Goal: Task Accomplishment & Management: Use online tool/utility

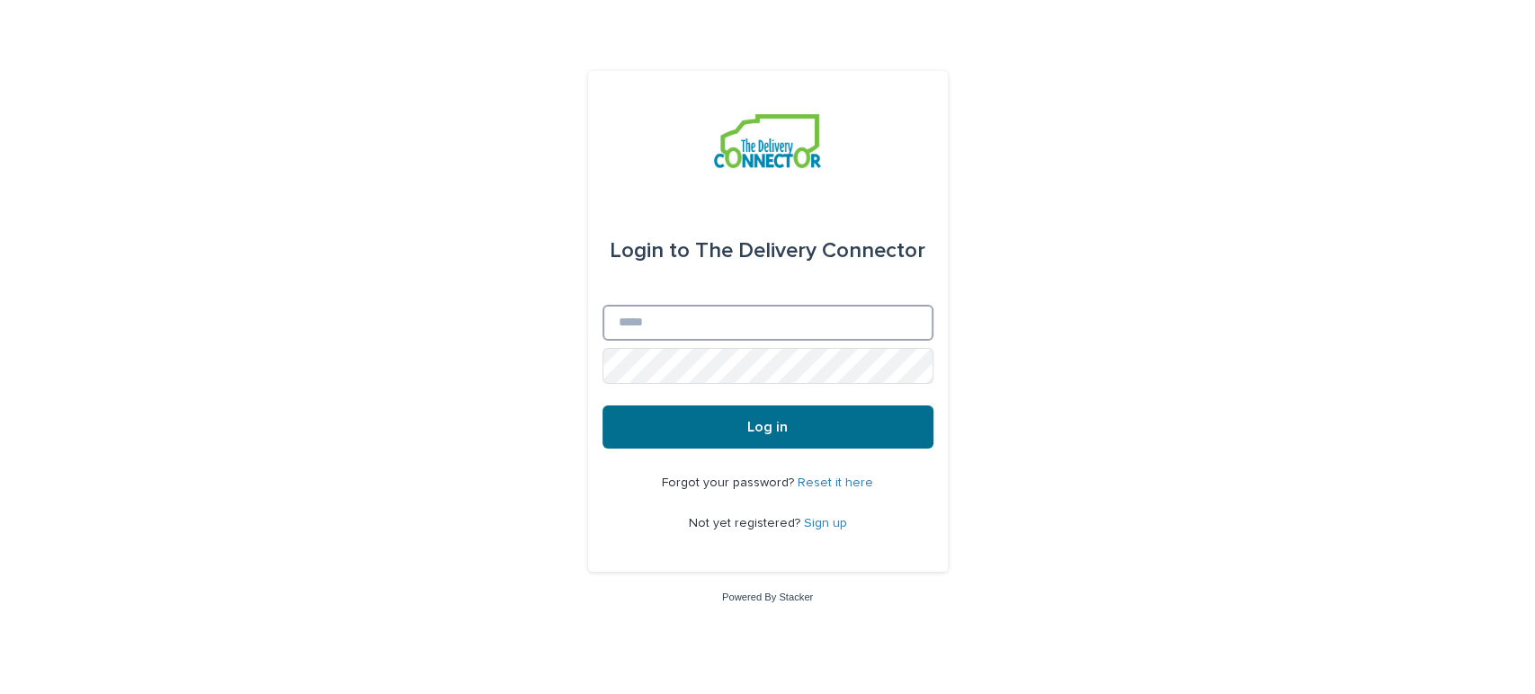
type input "**********"
click at [731, 433] on button "Log in" at bounding box center [767, 426] width 331 height 43
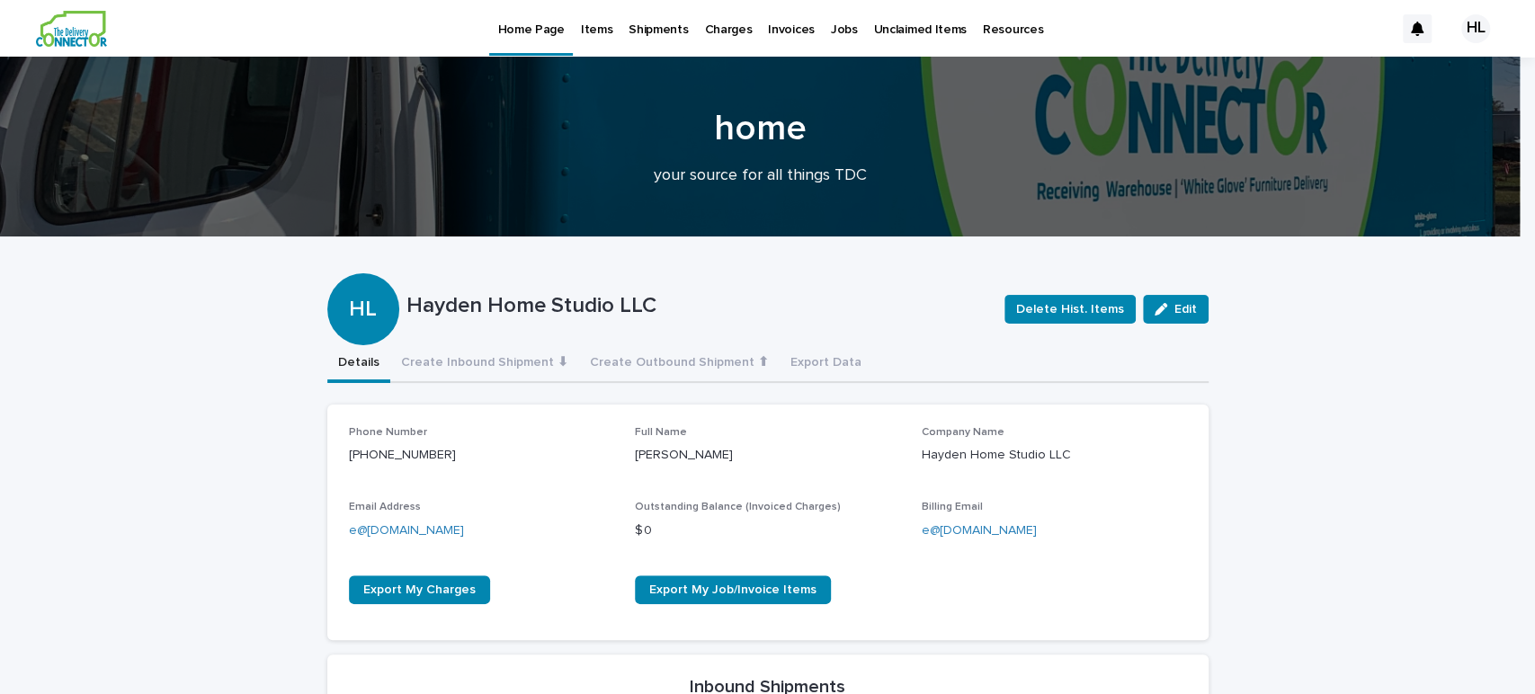
click at [839, 22] on p "Jobs" at bounding box center [844, 19] width 27 height 38
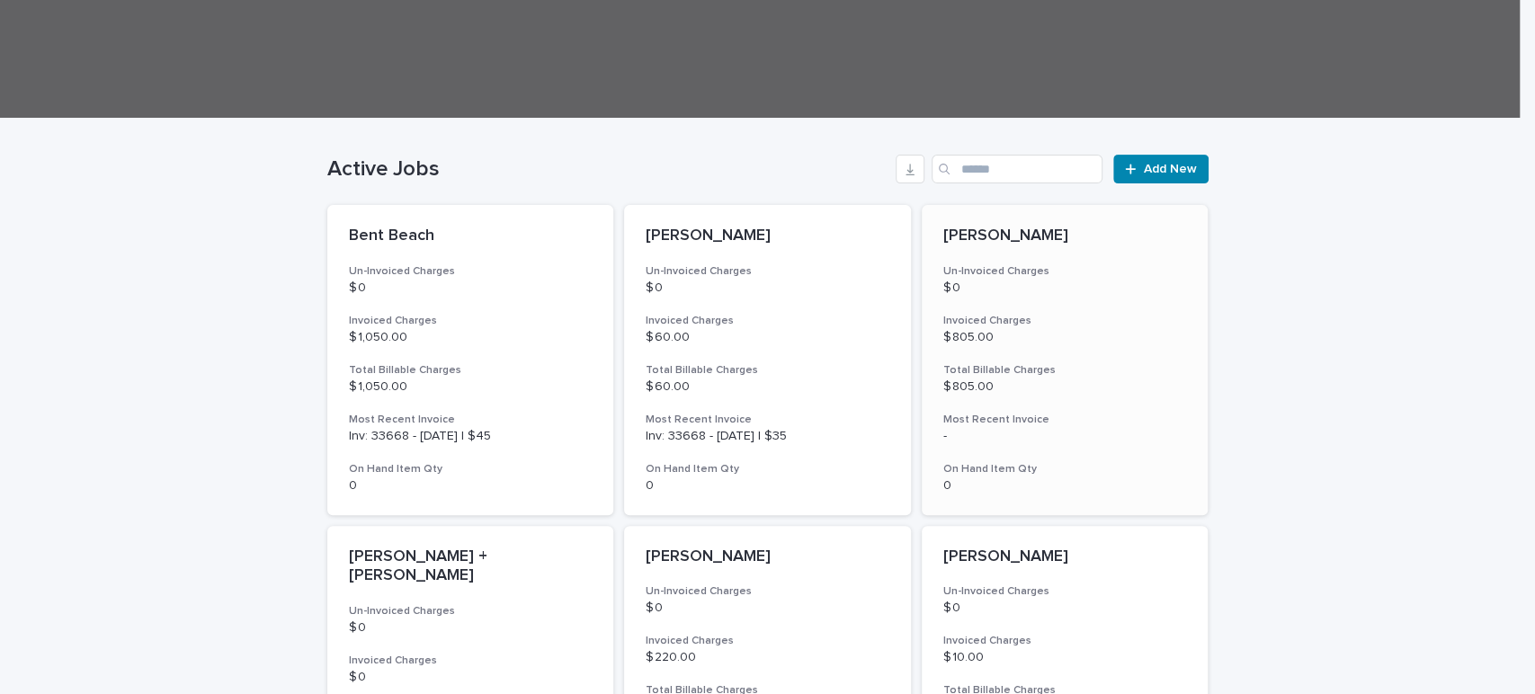
scroll to position [1309, 0]
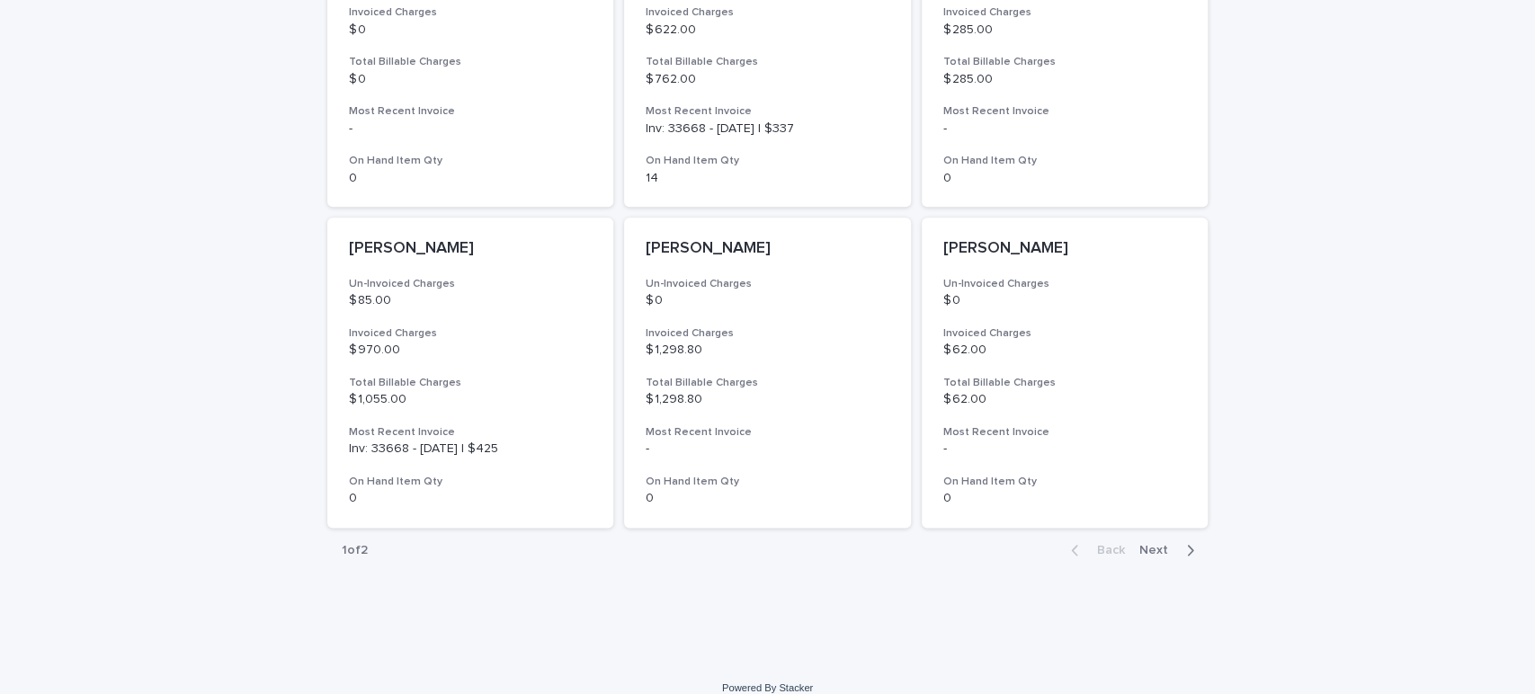
click at [1155, 544] on span "Next" at bounding box center [1159, 550] width 40 height 13
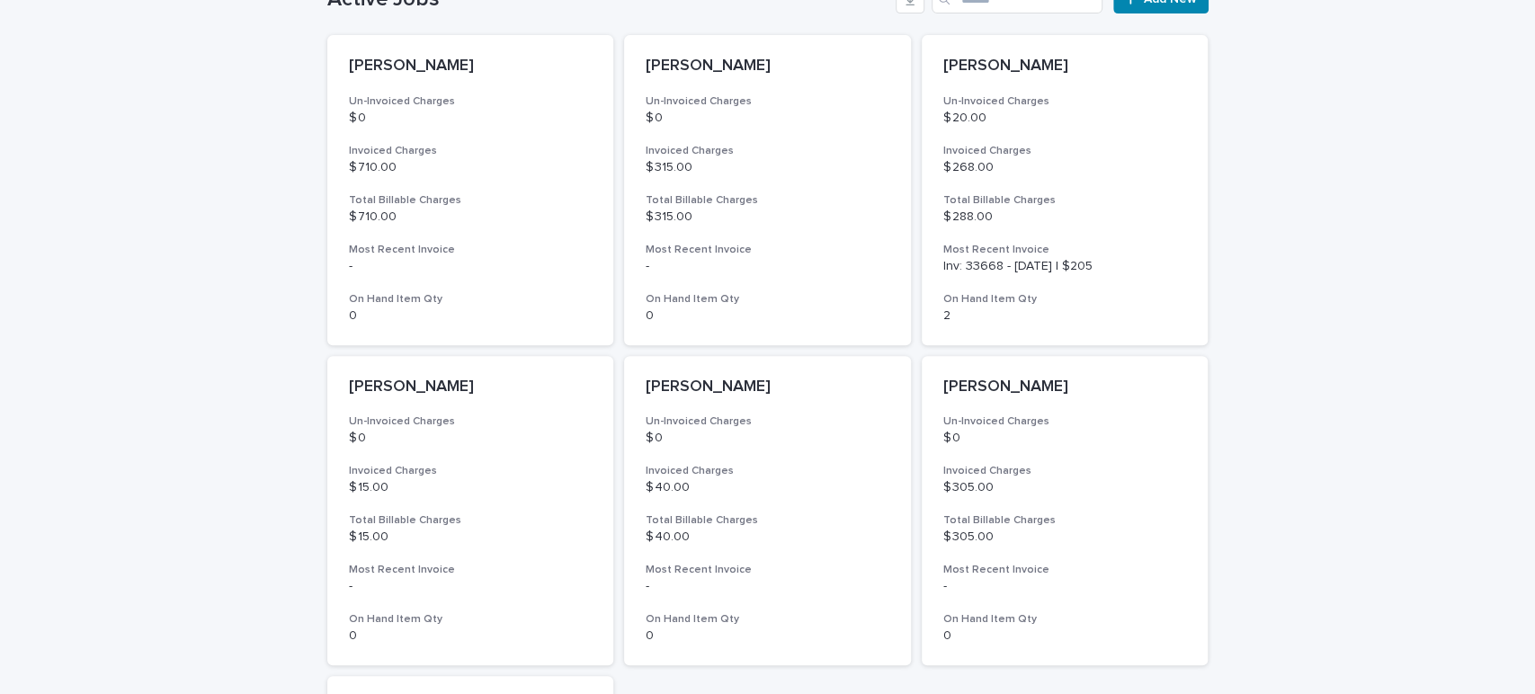
scroll to position [572, 0]
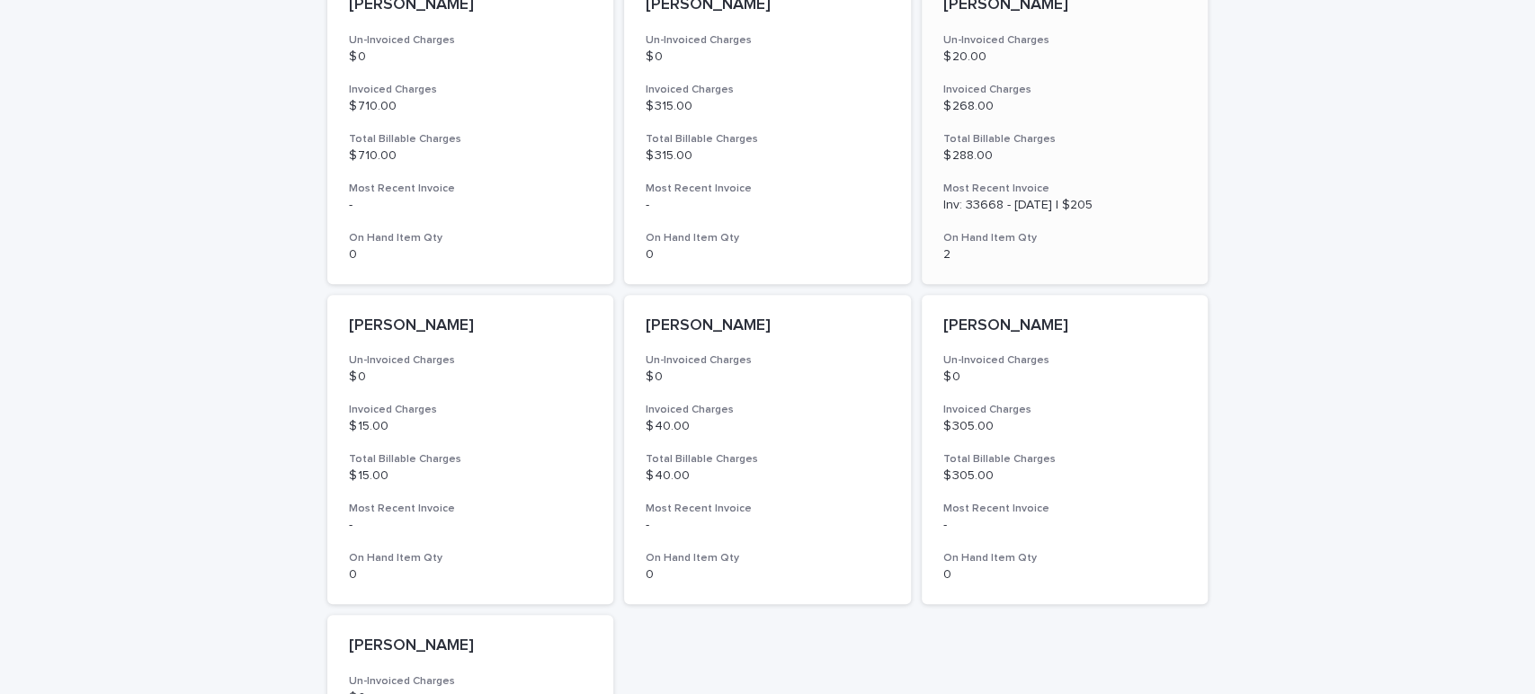
click at [1059, 108] on p "$ 268.00" at bounding box center [1065, 106] width 244 height 15
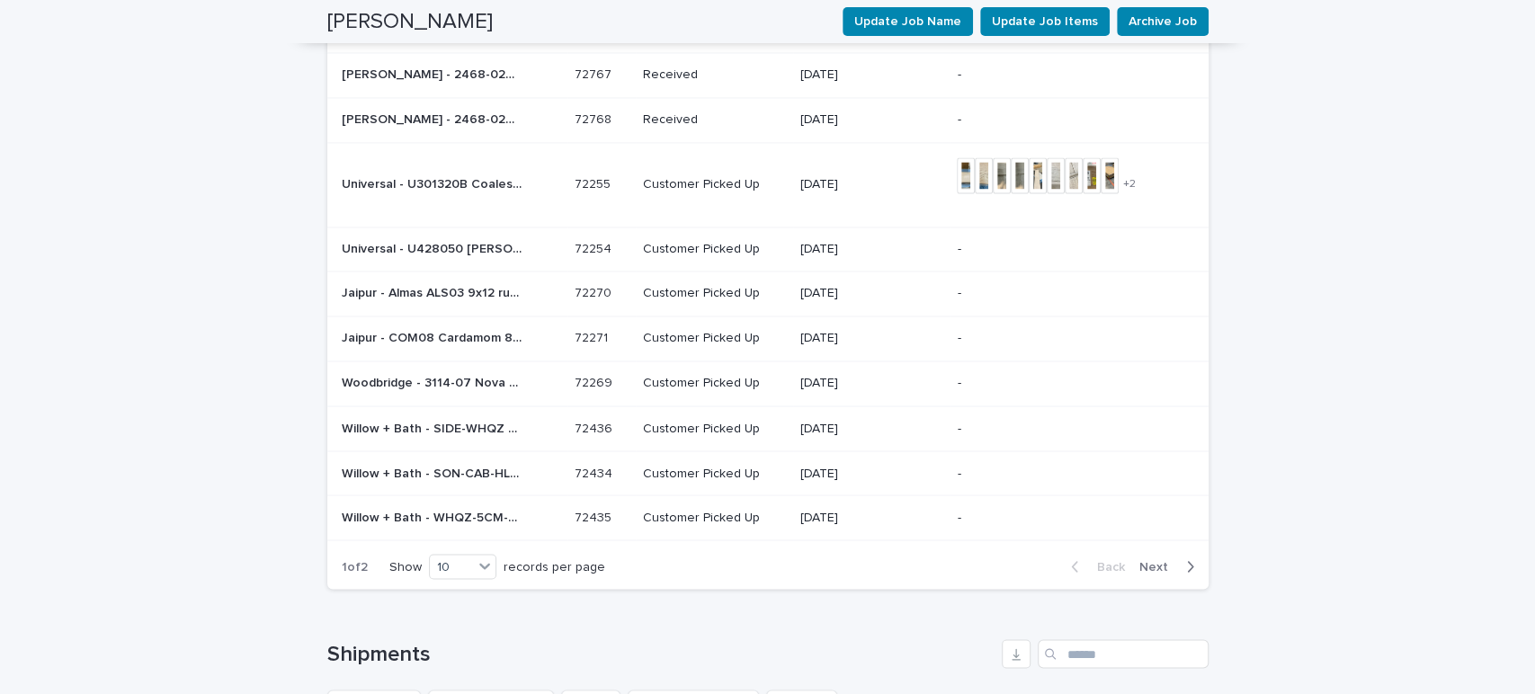
scroll to position [1900, 0]
click at [1169, 557] on button "Next" at bounding box center [1170, 565] width 76 height 16
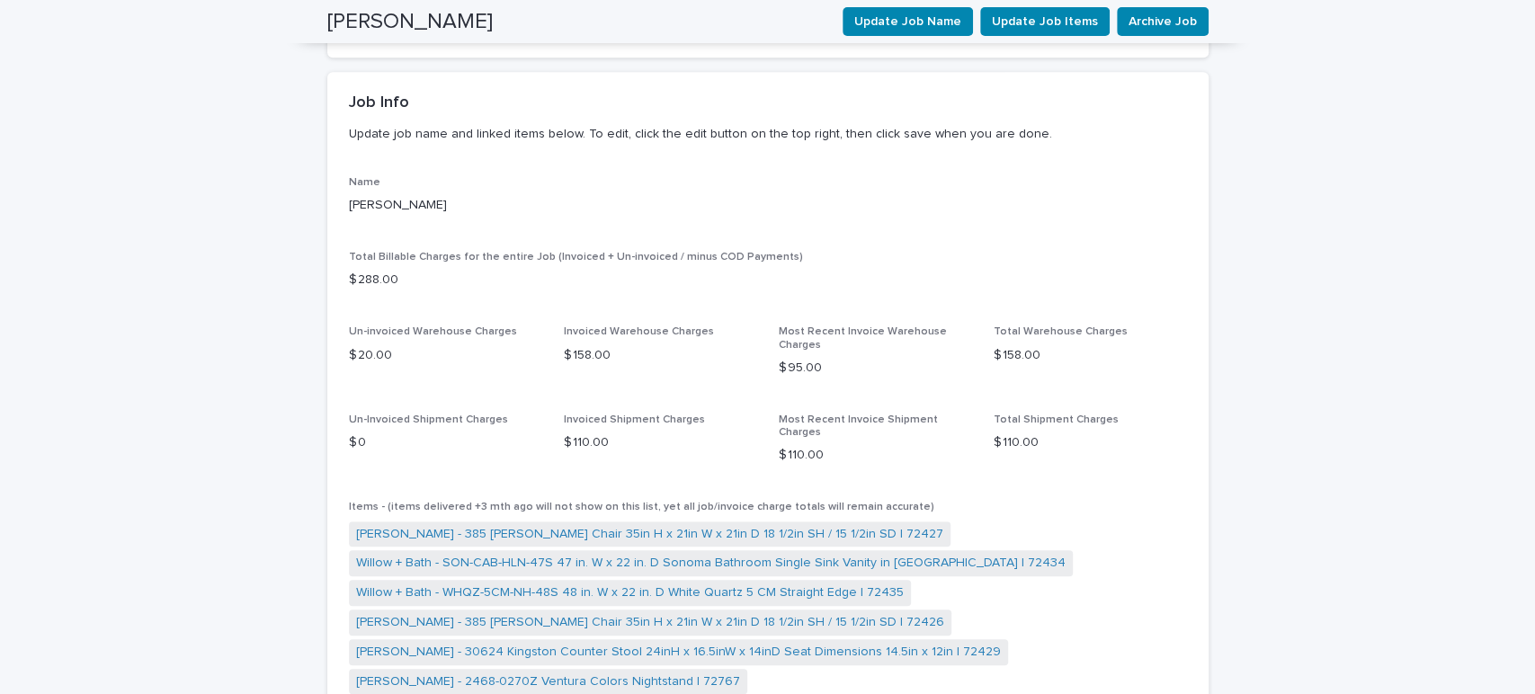
scroll to position [0, 0]
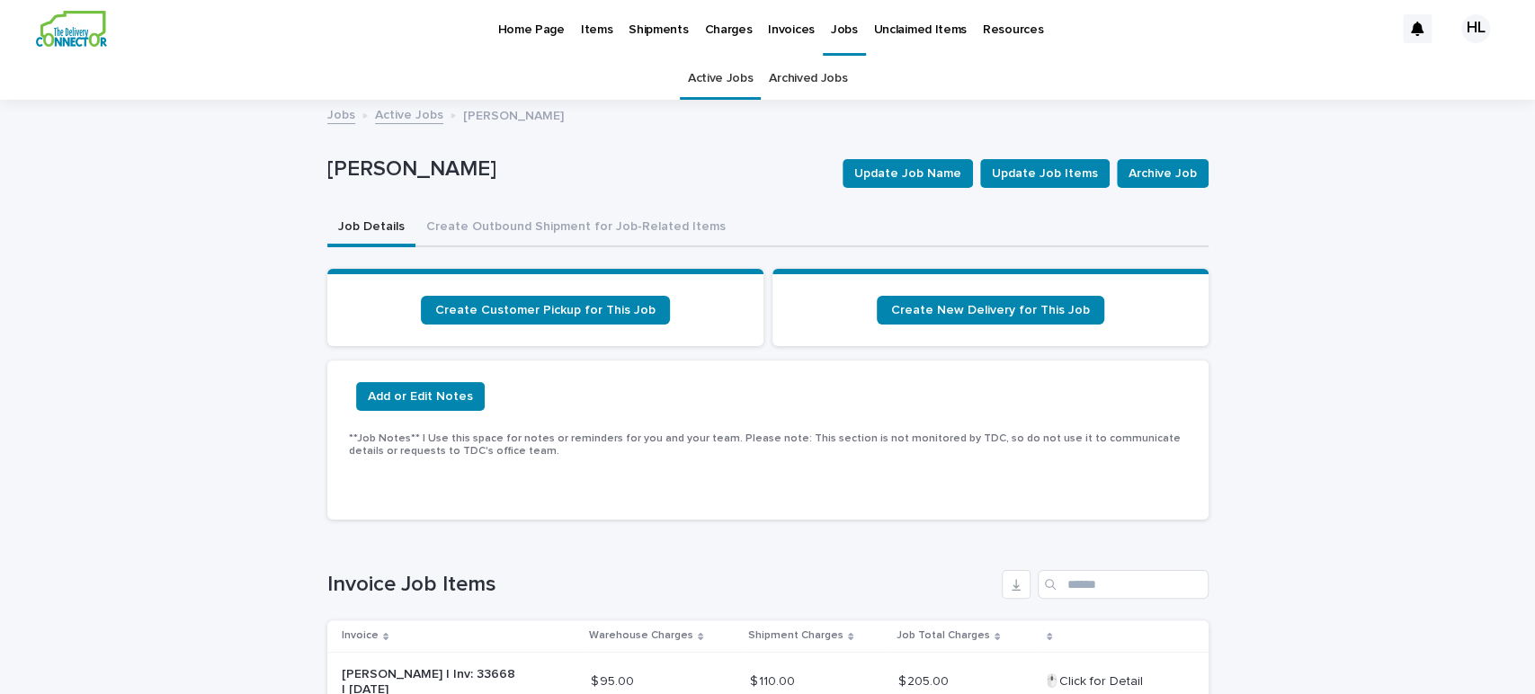
click at [533, 35] on p "Home Page" at bounding box center [530, 19] width 67 height 38
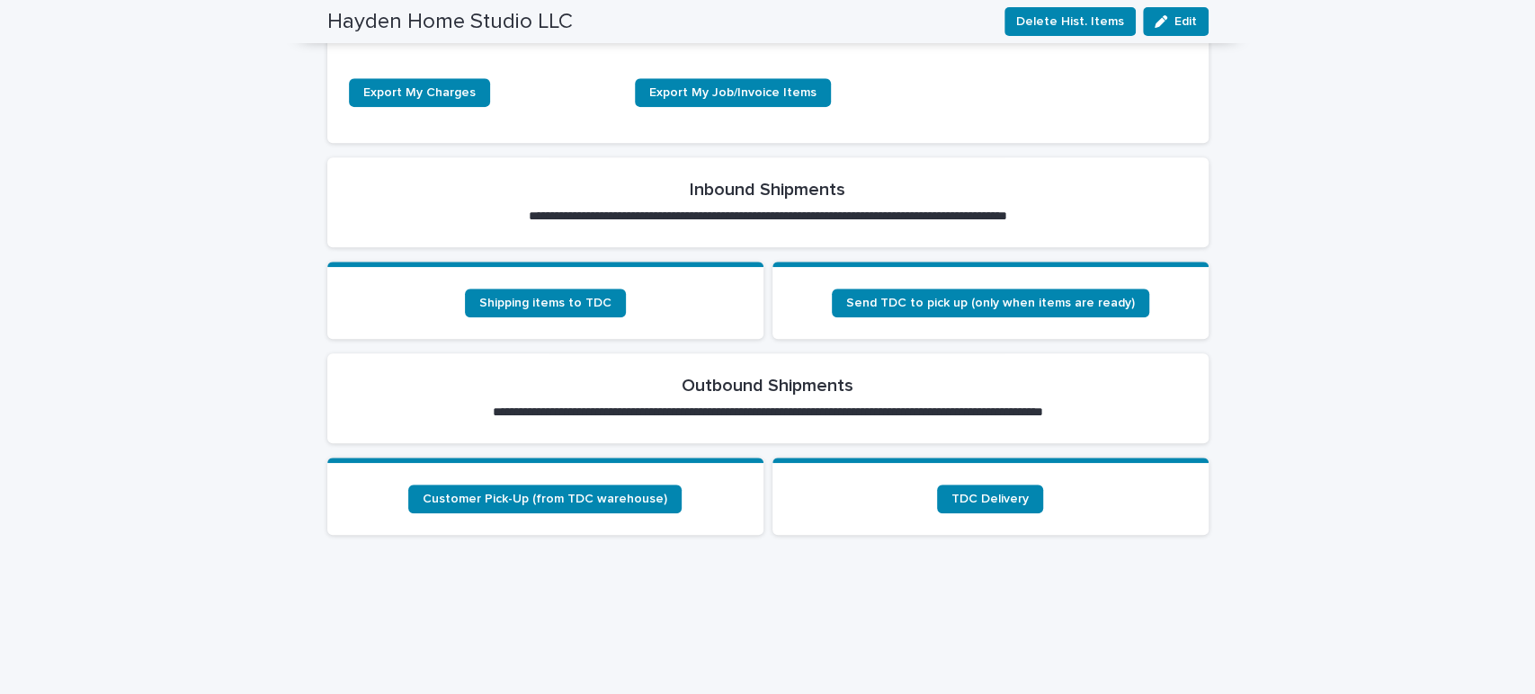
scroll to position [505, 0]
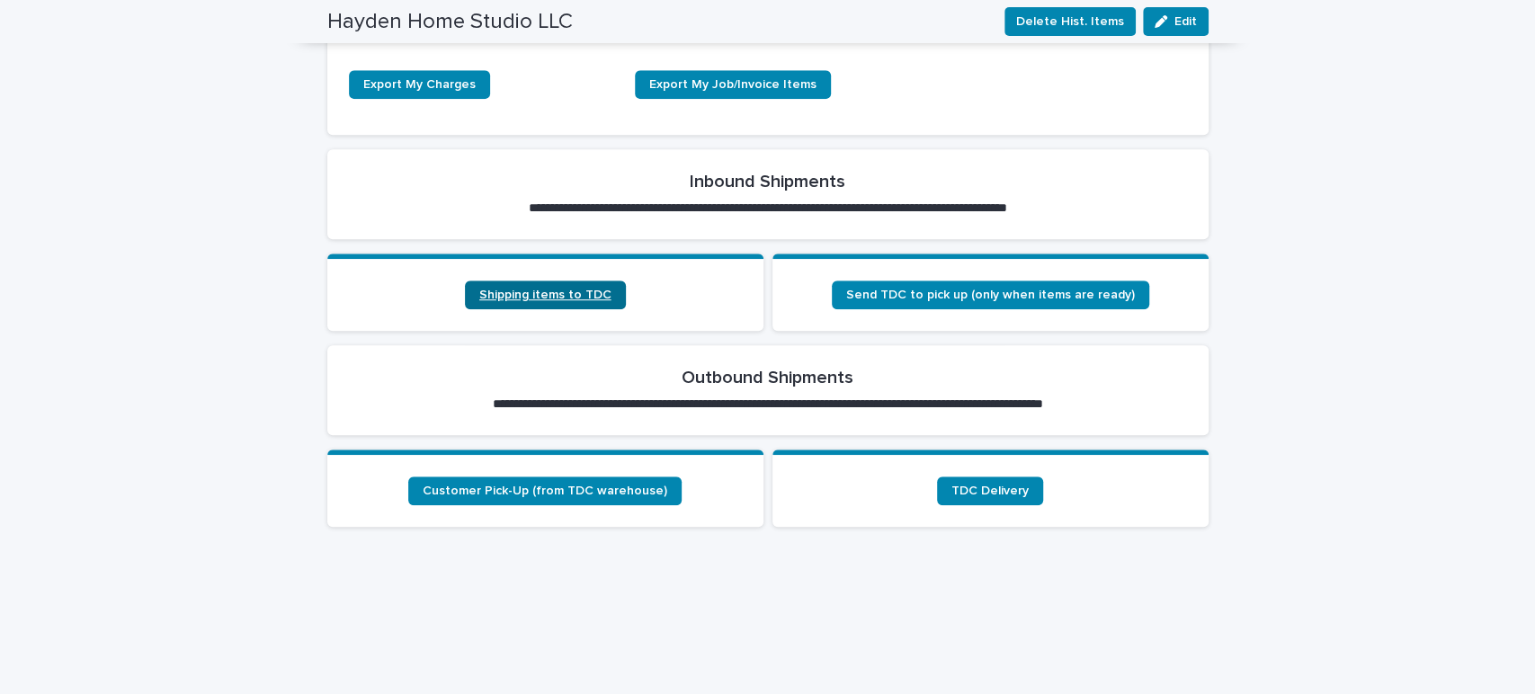
click at [574, 282] on link "Shipping items to TDC" at bounding box center [545, 294] width 161 height 29
